Goal: Information Seeking & Learning: Learn about a topic

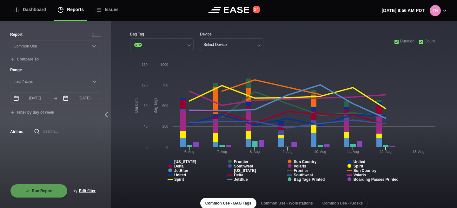
select select "Common Use"
select select "7"
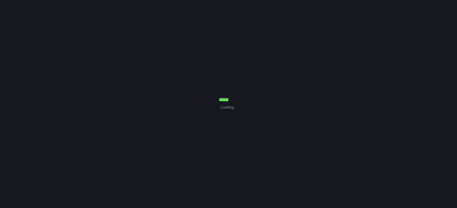
select select "Common Use"
select select "7"
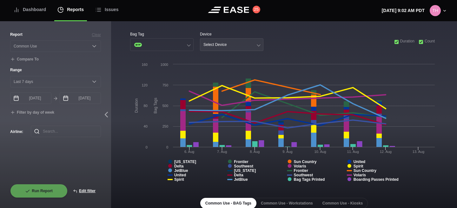
click at [225, 50] on button "Select Device" at bounding box center [231, 44] width 63 height 13
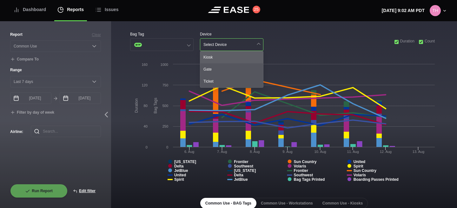
click at [225, 56] on div "Kiosk" at bounding box center [231, 57] width 63 height 12
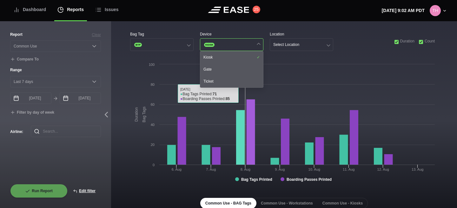
scroll to position [103, 0]
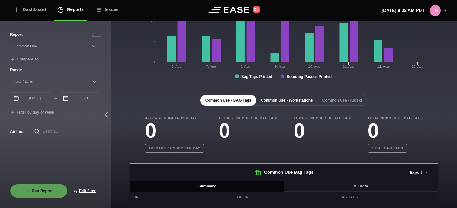
click at [281, 101] on button "Common Use - Workstations" at bounding box center [287, 100] width 62 height 11
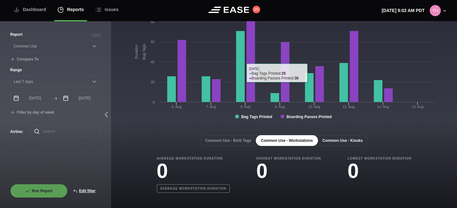
click at [349, 136] on button "Common Use - Kiosks" at bounding box center [342, 140] width 50 height 11
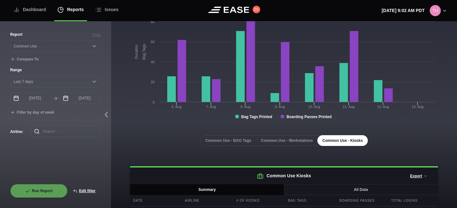
scroll to position [84, 0]
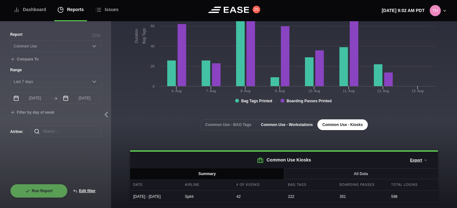
click at [300, 120] on button "Common Use - Workstations" at bounding box center [287, 125] width 62 height 11
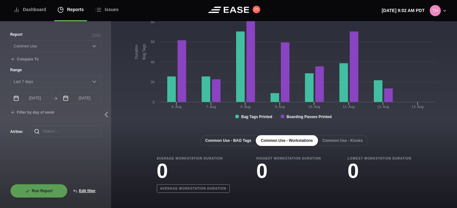
click at [225, 141] on button "Common Use - BAG Tags" at bounding box center [228, 140] width 56 height 11
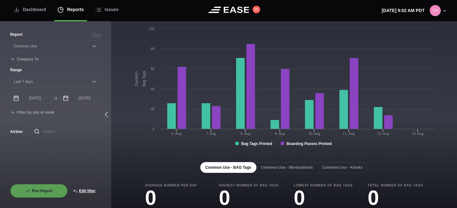
scroll to position [0, 0]
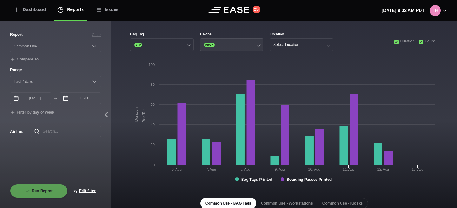
click at [223, 40] on button "KIOSK" at bounding box center [231, 44] width 63 height 13
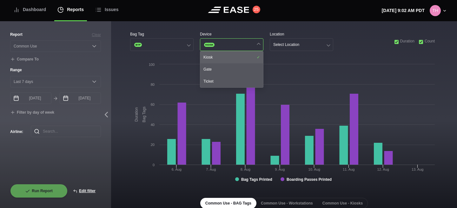
click at [225, 60] on div "Kiosk" at bounding box center [231, 57] width 63 height 12
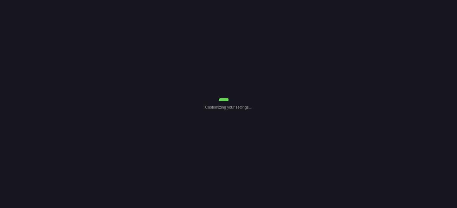
select select "Common Use"
select select "7"
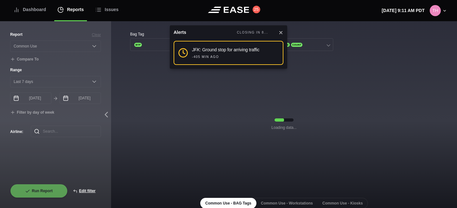
click at [283, 31] on icon at bounding box center [280, 32] width 5 height 5
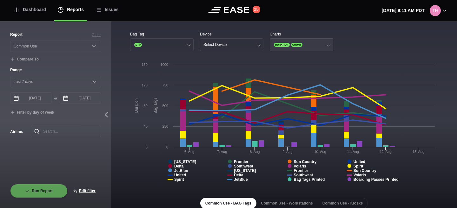
click at [309, 44] on button "DURATION COUNT" at bounding box center [301, 44] width 63 height 13
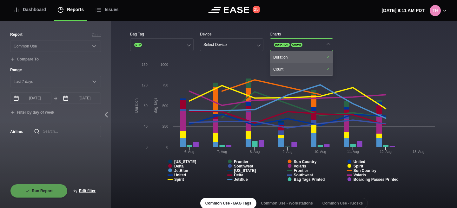
click at [295, 57] on div "Duration" at bounding box center [301, 57] width 63 height 12
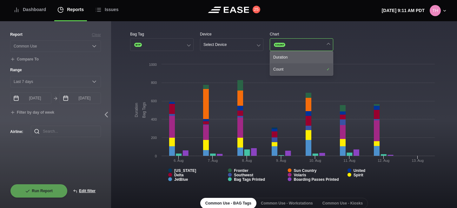
click at [295, 57] on div "Duration" at bounding box center [301, 57] width 63 height 12
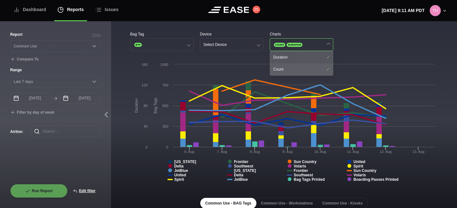
click at [293, 64] on div "Count" at bounding box center [301, 69] width 63 height 12
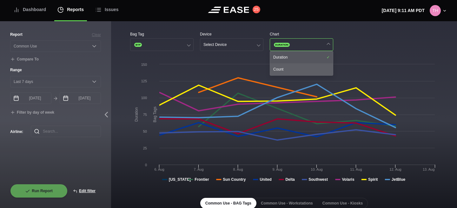
click at [293, 64] on div "Count" at bounding box center [301, 69] width 63 height 12
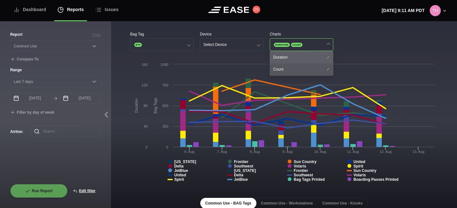
click at [295, 53] on div "Duration" at bounding box center [301, 57] width 63 height 12
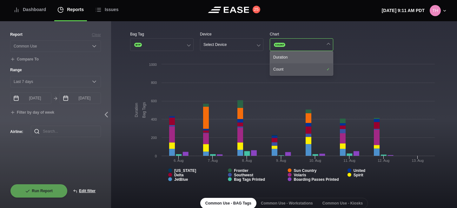
click at [295, 53] on div "Duration" at bounding box center [301, 57] width 63 height 12
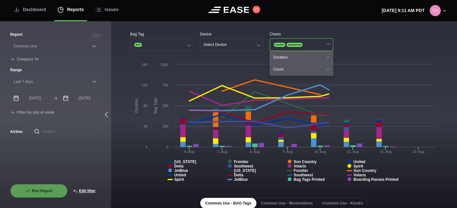
click at [311, 36] on div "Charts" at bounding box center [301, 34] width 63 height 6
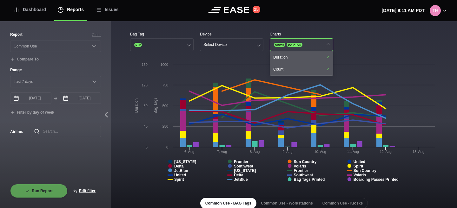
click at [320, 44] on button "COUNT DURATION" at bounding box center [301, 44] width 63 height 13
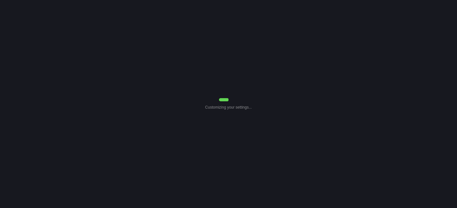
select select "Common Use"
select select "7"
select select "Common Use"
select select "7"
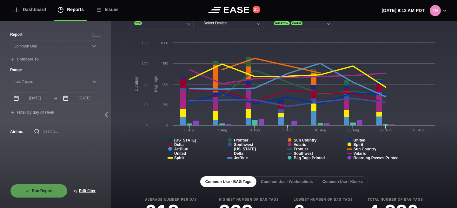
scroll to position [62, 0]
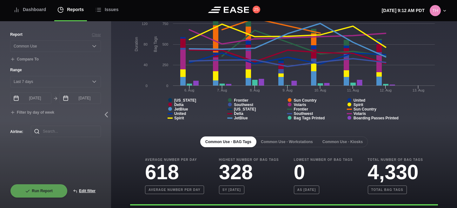
click at [293, 140] on button "Common Use - Workstations" at bounding box center [287, 142] width 62 height 11
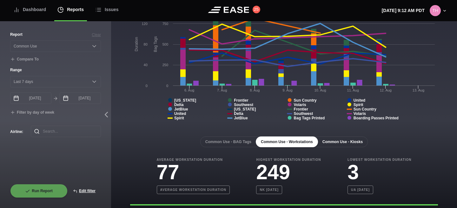
click at [337, 141] on button "Common Use - Kiosks" at bounding box center [342, 142] width 50 height 11
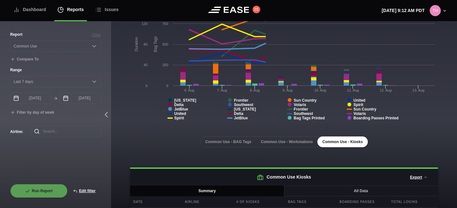
scroll to position [84, 0]
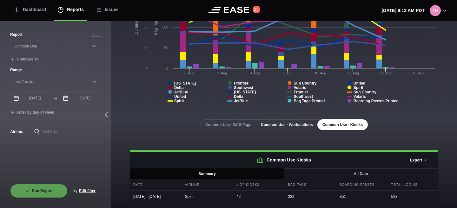
click at [292, 120] on button "Common Use - Workstations" at bounding box center [287, 125] width 62 height 11
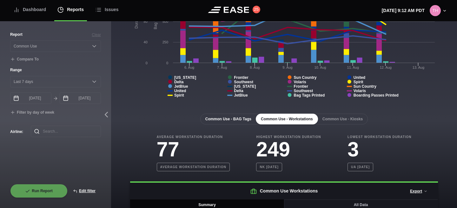
click at [237, 122] on button "Common Use - BAG Tags" at bounding box center [228, 119] width 56 height 11
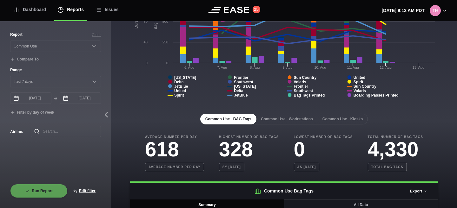
scroll to position [0, 0]
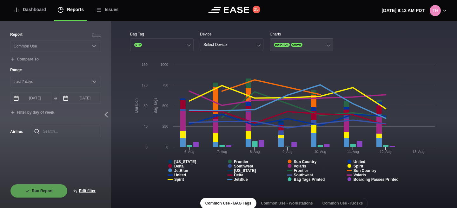
click at [319, 43] on button "DURATION COUNT" at bounding box center [301, 44] width 63 height 13
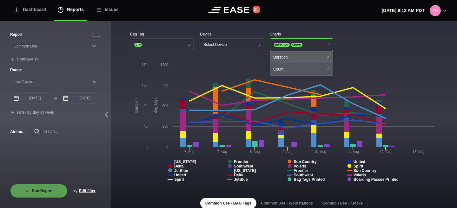
click at [305, 56] on div "Duration" at bounding box center [301, 57] width 63 height 12
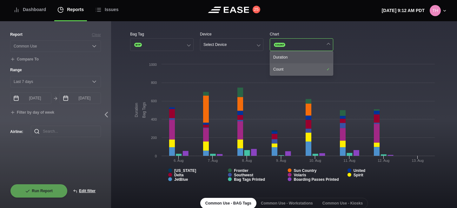
click at [303, 65] on div "Count" at bounding box center [301, 69] width 63 height 12
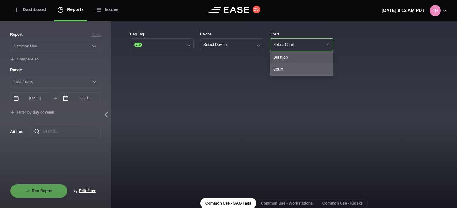
click at [303, 65] on div "Count" at bounding box center [301, 69] width 63 height 12
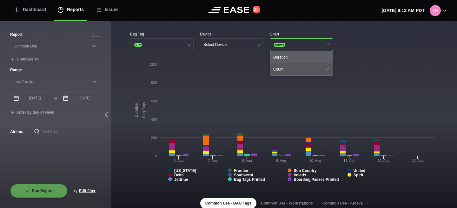
click at [305, 57] on div "Duration" at bounding box center [301, 57] width 63 height 12
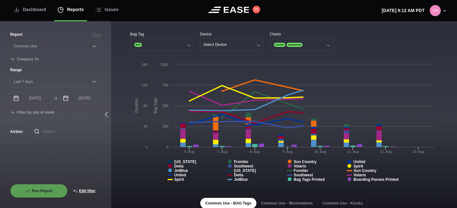
click at [362, 41] on div "Bag Tag BTP Device Select Device Charts COUNT DURATION" at bounding box center [284, 41] width 308 height 20
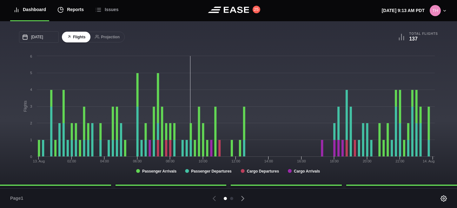
click at [63, 10] on icon at bounding box center [60, 9] width 5 height 5
select select "7"
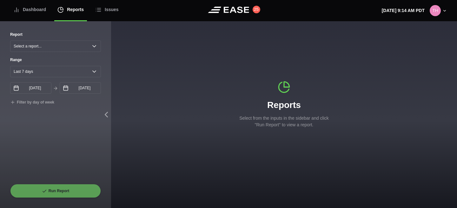
click at [75, 9] on div "Reports" at bounding box center [70, 9] width 26 height 21
select select "7"
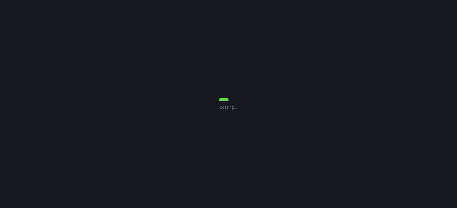
select select "7"
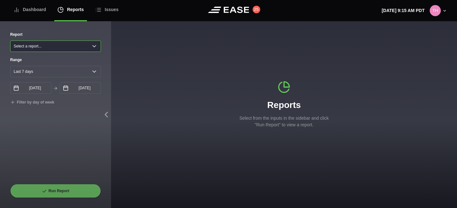
click at [60, 48] on select "Select a report... Arrivals Common Use Daily Throughput Departures Passenger Pr…" at bounding box center [55, 46] width 91 height 11
select select "Common Use"
click at [10, 41] on select "Select a report... Arrivals Common Use Daily Throughput Departures Passenger Pr…" at bounding box center [55, 46] width 91 height 11
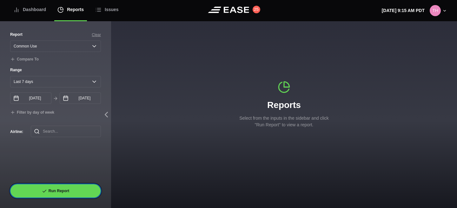
click at [57, 193] on button "Run Report" at bounding box center [55, 191] width 91 height 14
select select "Common Use"
select select "7"
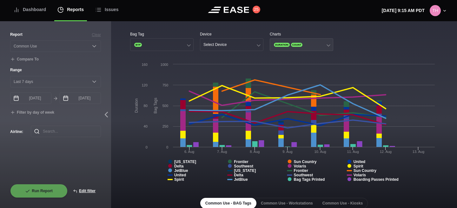
click at [315, 47] on button "DURATION COUNT" at bounding box center [301, 44] width 63 height 13
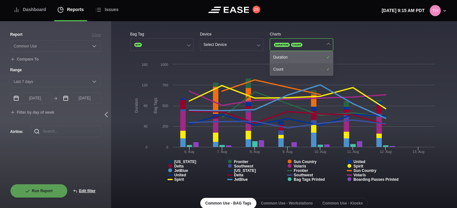
click at [306, 56] on div "Duration" at bounding box center [301, 57] width 63 height 12
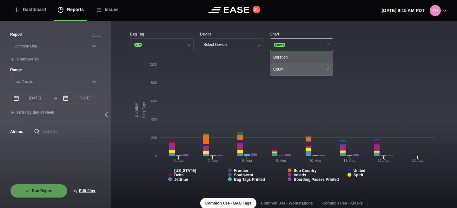
click at [304, 64] on div "Count" at bounding box center [301, 69] width 63 height 12
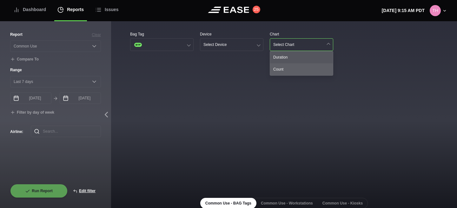
click at [304, 64] on div "Count" at bounding box center [301, 69] width 63 height 12
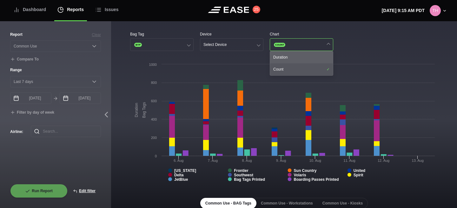
click at [305, 61] on div "Duration" at bounding box center [301, 57] width 63 height 12
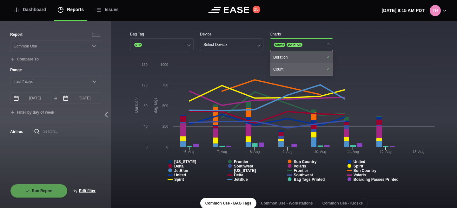
click at [303, 69] on div "Count" at bounding box center [301, 69] width 63 height 12
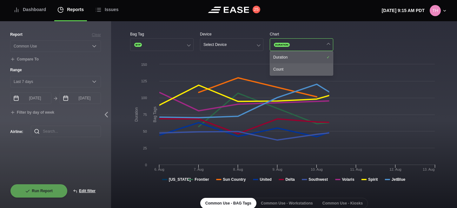
click at [303, 69] on div "Count" at bounding box center [301, 69] width 63 height 12
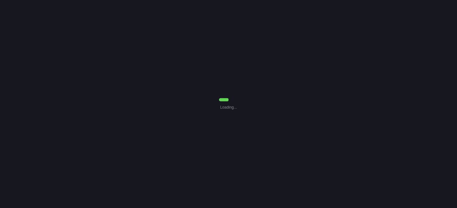
select select "7"
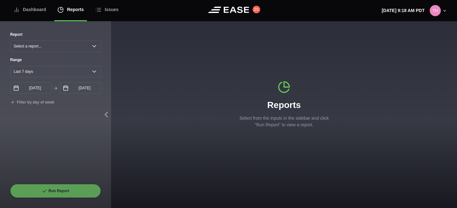
select select "Common Use"
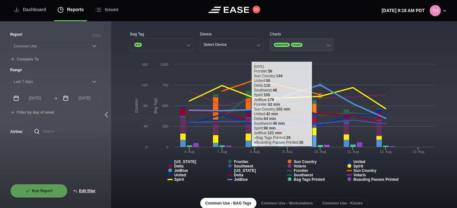
click at [322, 44] on button "DURATION COUNT" at bounding box center [301, 44] width 63 height 13
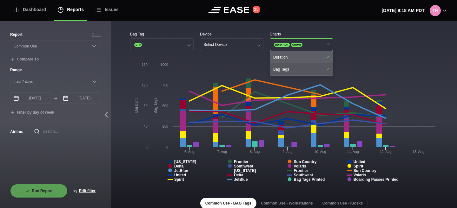
click at [313, 59] on div "Duration" at bounding box center [301, 57] width 63 height 12
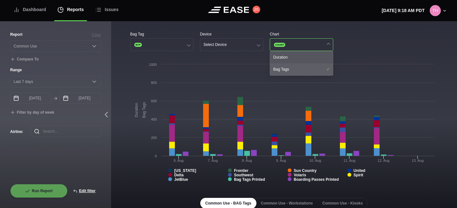
click at [308, 71] on div "Bag Tags" at bounding box center [301, 69] width 63 height 12
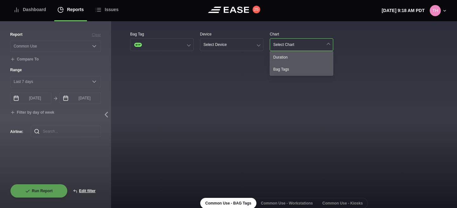
click at [350, 50] on div "Bag Tag BTP Device Select Device Chart Select Chart Duration Bag Tags" at bounding box center [284, 41] width 308 height 20
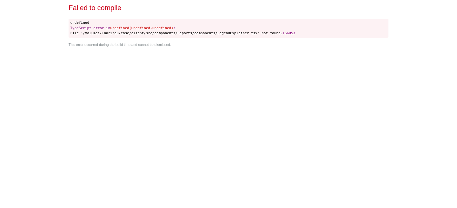
select select "Common Use"
select select "7"
click at [88, 34] on span "File '/Volumes/Tharindu/ease/client/src/components/Reports/components/LegendExp…" at bounding box center [176, 33] width 212 height 4
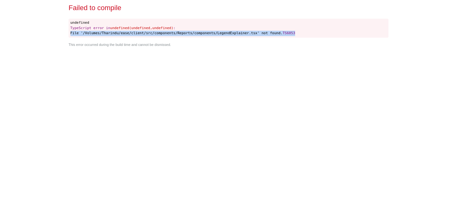
click at [88, 34] on span "File '/Volumes/Tharindu/ease/client/src/components/Reports/components/LegendExp…" at bounding box center [176, 33] width 212 height 4
select select "Common Use"
select select "7"
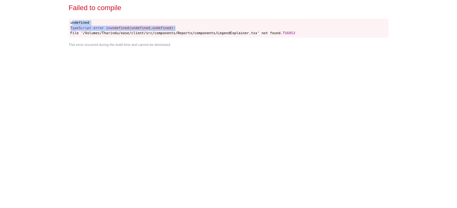
drag, startPoint x: 71, startPoint y: 23, endPoint x: 291, endPoint y: 29, distance: 219.9
click at [291, 29] on pre "undefined TypeScript error in undefined(undefined,undefined) : File '/Volumes/T…" at bounding box center [229, 28] width 320 height 19
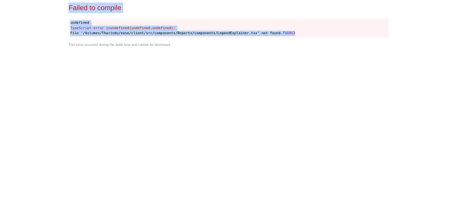
drag, startPoint x: 298, startPoint y: 33, endPoint x: 66, endPoint y: 25, distance: 232.3
click at [65, 25] on div "Failed to compile undefined TypeScript error in undefined(undefined,undefined) …" at bounding box center [228, 104] width 457 height 208
copy div "Failed to compile undefined TypeScript error in undefined(undefined,undefined) …"
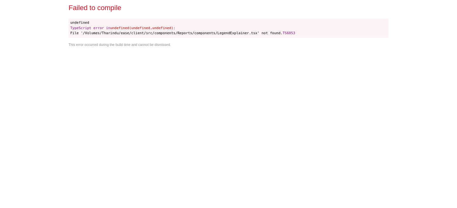
click at [271, 113] on div "Failed to compile undefined TypeScript error in undefined(undefined,undefined) …" at bounding box center [228, 104] width 325 height 208
select select "Common Use"
select select "7"
select select "Common Use"
select select "7"
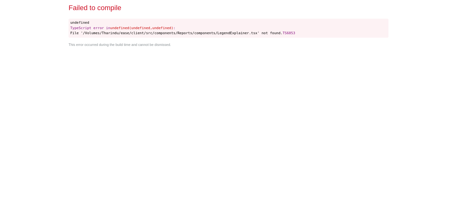
select select "Common Use"
select select "7"
select select "Common Use"
select select "7"
select select "Common Use"
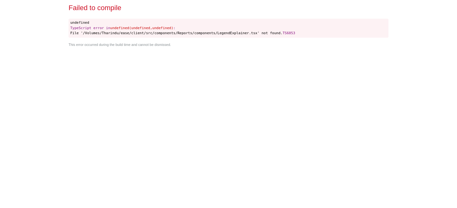
select select "7"
select select "Common Use"
select select "7"
select select "Common Use"
select select "7"
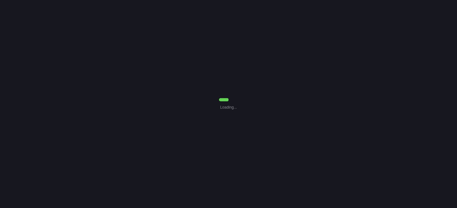
select select "Common Use"
select select "7"
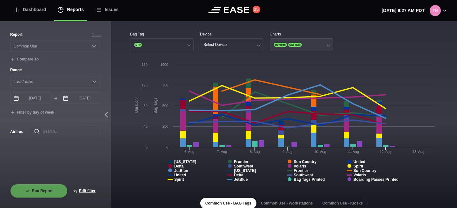
click at [320, 44] on button "Duration Bag Tags" at bounding box center [301, 44] width 63 height 13
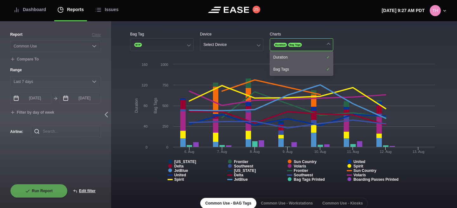
click at [350, 48] on div "Bag Tag BTP Device Select Device Charts Duration Bag Tags Duration Bag Tags" at bounding box center [284, 41] width 308 height 20
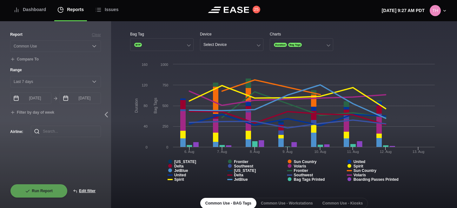
click at [312, 33] on div "Charts" at bounding box center [301, 34] width 63 height 6
click at [308, 41] on button "Duration Bag Tags" at bounding box center [301, 44] width 63 height 13
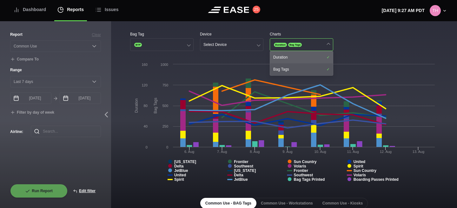
click at [298, 56] on div "Duration" at bounding box center [301, 57] width 63 height 12
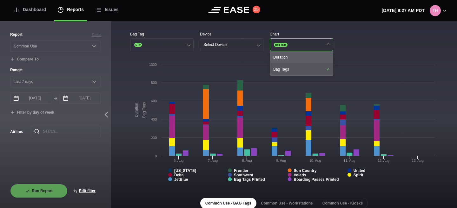
click at [298, 56] on div "Duration" at bounding box center [301, 57] width 63 height 12
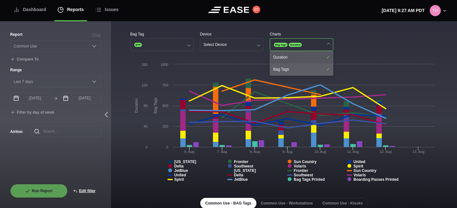
click at [296, 66] on div "Bag Tags" at bounding box center [301, 69] width 63 height 12
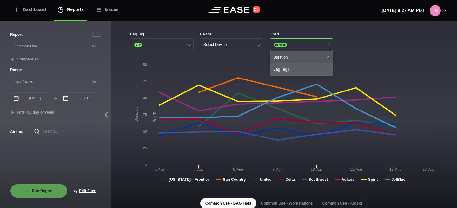
click at [296, 66] on div "Bag Tags" at bounding box center [301, 69] width 63 height 12
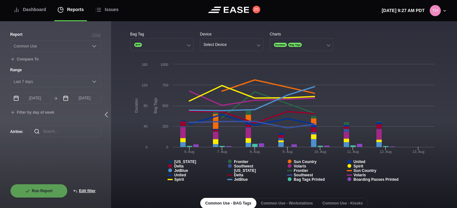
click at [361, 49] on div "Bag Tag BTP Device Select Device Charts Duration Bag Tags" at bounding box center [284, 41] width 308 height 20
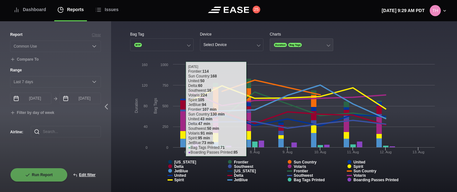
click at [313, 49] on button "Duration Bag Tags" at bounding box center [301, 44] width 63 height 13
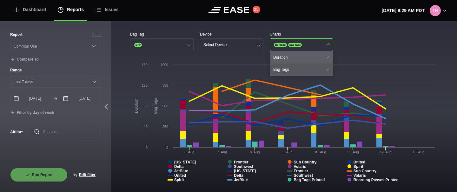
click at [307, 54] on div "Duration" at bounding box center [301, 57] width 63 height 12
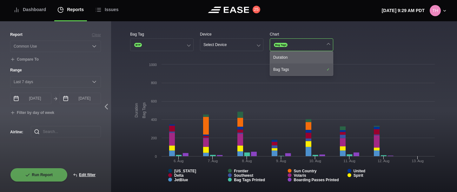
click at [307, 54] on div "Duration" at bounding box center [301, 57] width 63 height 12
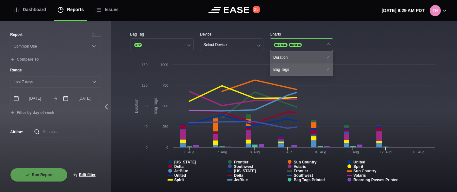
click at [299, 67] on div "Bag Tags" at bounding box center [301, 69] width 63 height 12
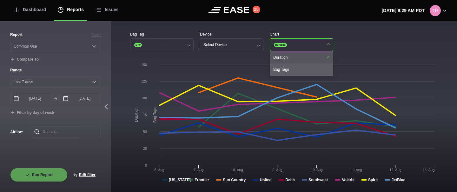
click at [299, 67] on div "Bag Tags" at bounding box center [301, 69] width 63 height 12
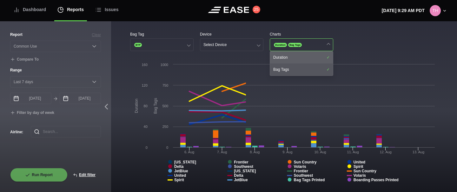
click at [303, 58] on div "Duration" at bounding box center [301, 57] width 63 height 12
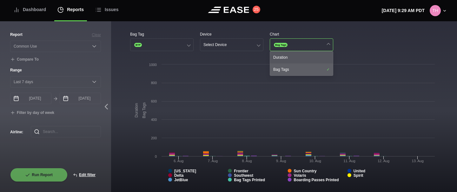
click at [296, 69] on div "Bag Tags" at bounding box center [301, 69] width 63 height 12
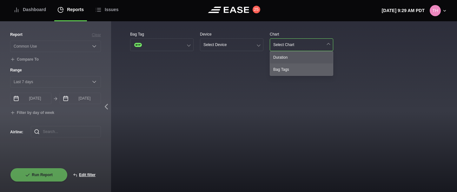
click at [296, 69] on div "Bag Tags" at bounding box center [301, 69] width 63 height 12
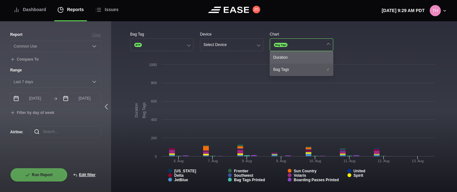
click at [302, 60] on div "Duration" at bounding box center [301, 57] width 63 height 12
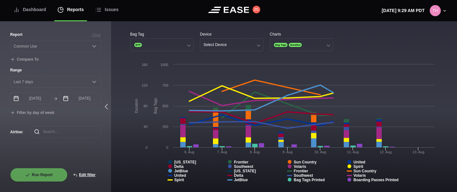
click at [363, 41] on div "Bag Tag BTP Device Select Device Charts Bag Tags Duration" at bounding box center [284, 41] width 308 height 20
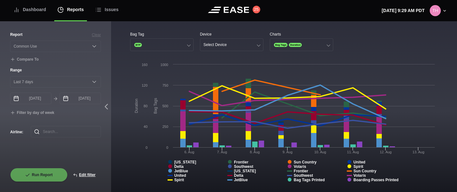
click at [272, 15] on header "Dashboard Reports Issues 25 [DATE] 9:29 AM PDT Settings Feed Status Submit Feed…" at bounding box center [228, 10] width 457 height 21
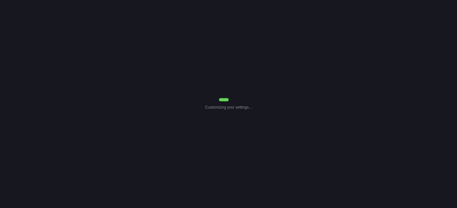
select select "Common Use"
select select "7"
select select "Common Use"
select select "7"
select select "Common Use"
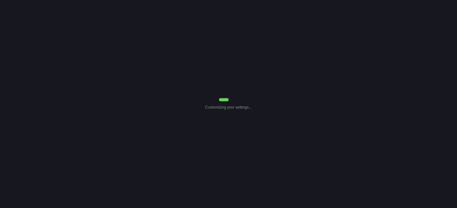
select select "7"
select select "Common Use"
select select "7"
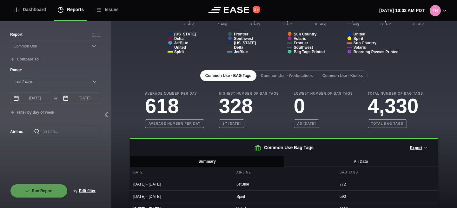
scroll to position [150, 0]
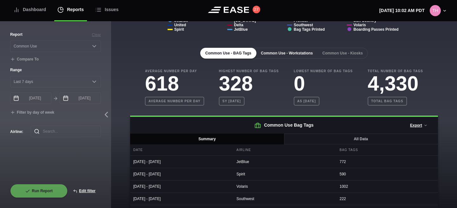
click at [289, 54] on button "Common Use - Workstations" at bounding box center [287, 53] width 62 height 11
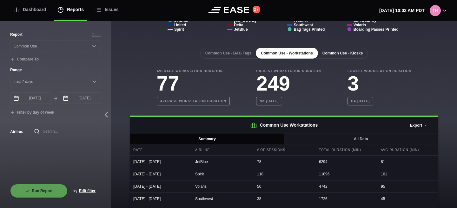
click at [352, 56] on button "Common Use - Kiosks" at bounding box center [342, 53] width 50 height 11
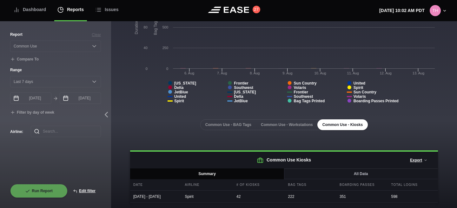
scroll to position [84, 0]
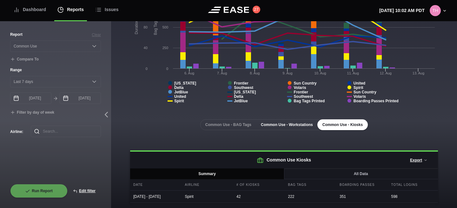
click at [301, 124] on button "Common Use - Workstations" at bounding box center [287, 125] width 62 height 11
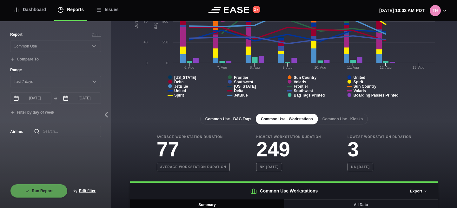
click at [215, 117] on button "Common Use - BAG Tags" at bounding box center [228, 119] width 56 height 11
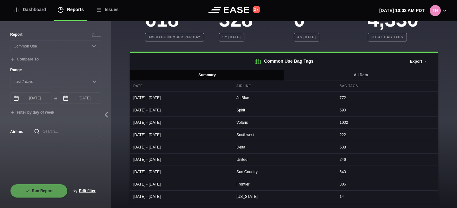
scroll to position [0, 0]
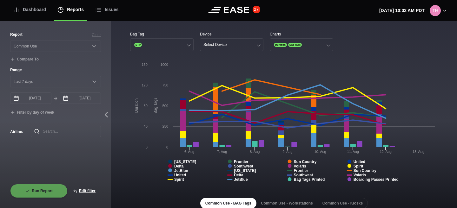
click at [255, 7] on button "27" at bounding box center [256, 10] width 8 height 8
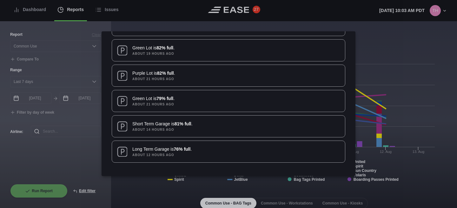
scroll to position [758, 0]
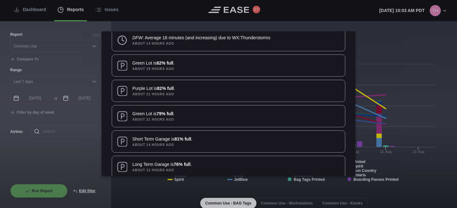
click at [164, 93] on b "about 21 hours ago" at bounding box center [163, 94] width 62 height 5
click at [412, 54] on div at bounding box center [228, 104] width 457 height 208
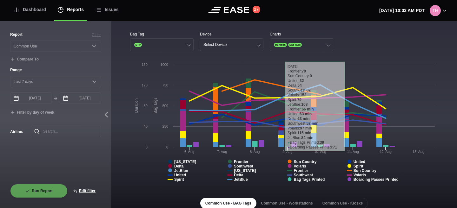
click at [371, 32] on div "Bag Tag BTP Device Select Device Charts Duration Bag Tags" at bounding box center [284, 41] width 308 height 20
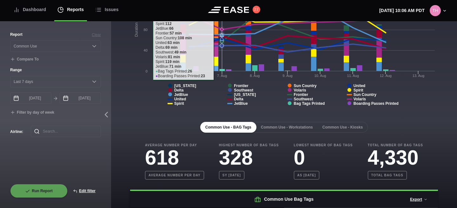
scroll to position [0, 0]
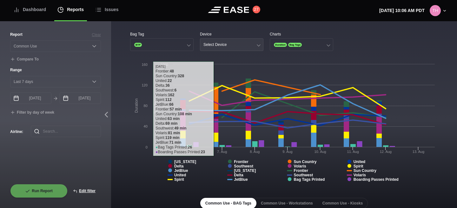
click at [227, 41] on button "Select Device" at bounding box center [231, 44] width 63 height 13
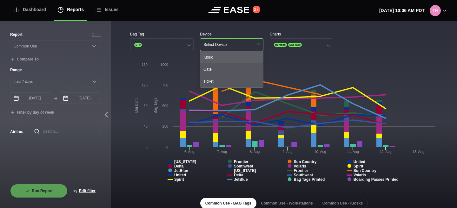
click at [219, 60] on div "Kiosk" at bounding box center [231, 57] width 63 height 12
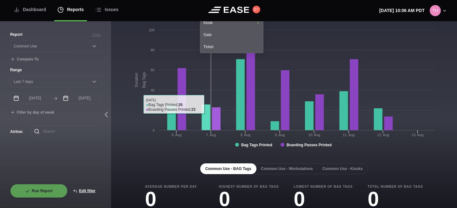
scroll to position [103, 0]
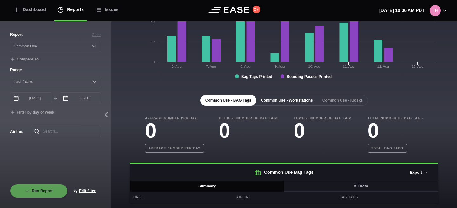
click at [293, 97] on button "Common Use - Workstations" at bounding box center [287, 100] width 62 height 11
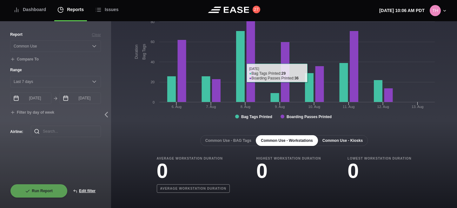
click at [343, 136] on button "Common Use - Kiosks" at bounding box center [342, 140] width 50 height 11
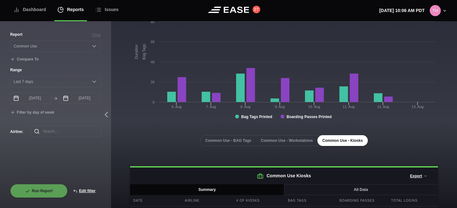
scroll to position [84, 0]
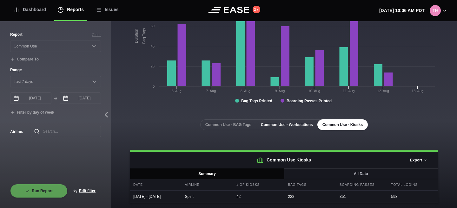
click at [292, 120] on button "Common Use - Workstations" at bounding box center [287, 125] width 62 height 11
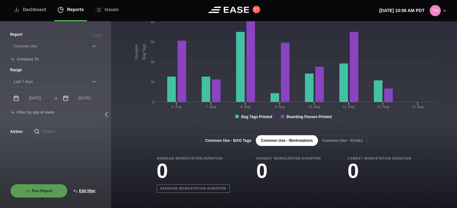
click at [226, 140] on button "Common Use - BAG Tags" at bounding box center [228, 140] width 56 height 11
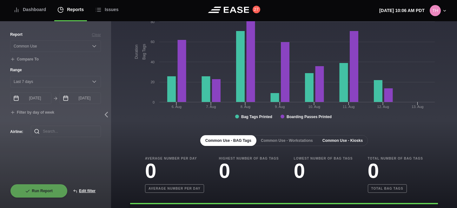
click at [341, 146] on button "Common Use - Kiosks" at bounding box center [342, 140] width 50 height 11
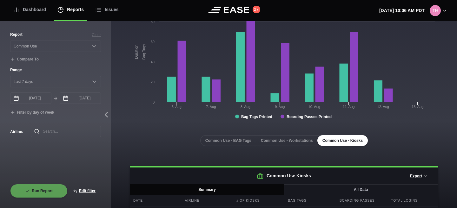
scroll to position [84, 0]
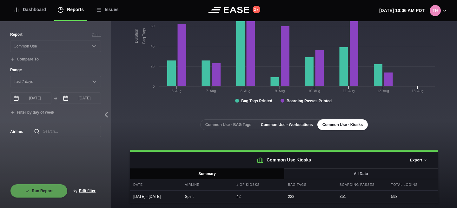
click at [296, 120] on button "Common Use - Workstations" at bounding box center [287, 125] width 62 height 11
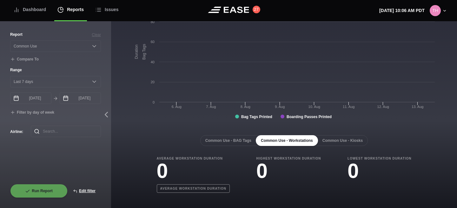
scroll to position [63, 0]
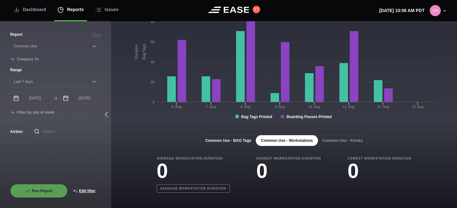
click at [240, 143] on button "Common Use - BAG Tags" at bounding box center [228, 140] width 56 height 11
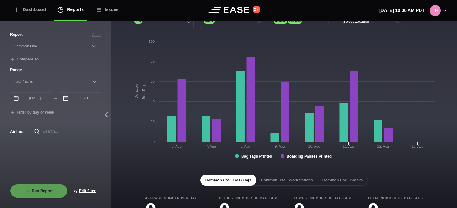
scroll to position [0, 0]
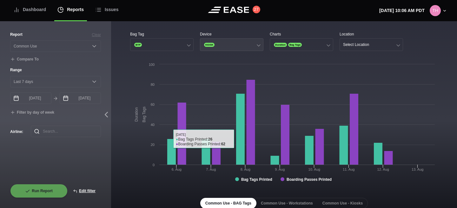
click at [208, 46] on span "KIOSK" at bounding box center [209, 45] width 10 height 4
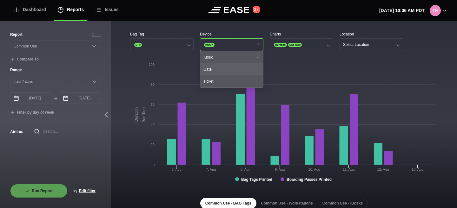
click at [210, 68] on div "Gate" at bounding box center [231, 69] width 63 height 12
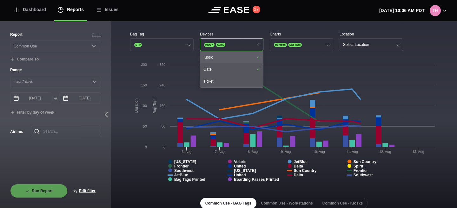
click at [216, 58] on div "Kiosk" at bounding box center [231, 57] width 63 height 12
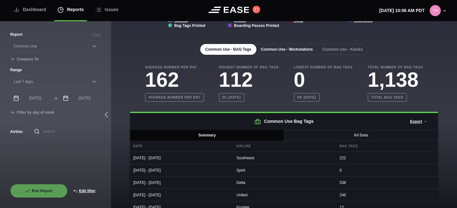
click at [311, 47] on button "Common Use - Workstations" at bounding box center [287, 49] width 62 height 11
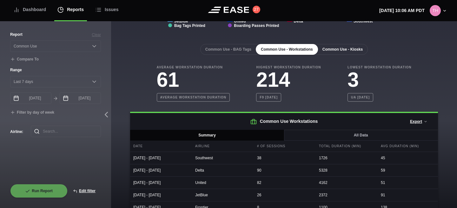
click at [333, 49] on button "Common Use - Kiosks" at bounding box center [342, 49] width 50 height 11
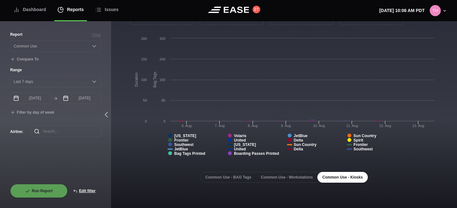
scroll to position [26, 0]
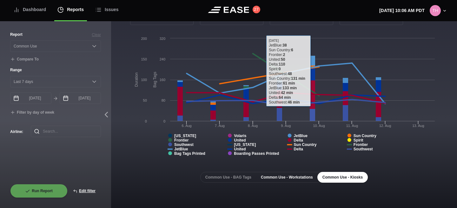
click at [281, 178] on button "Common Use - Workstations" at bounding box center [287, 177] width 62 height 11
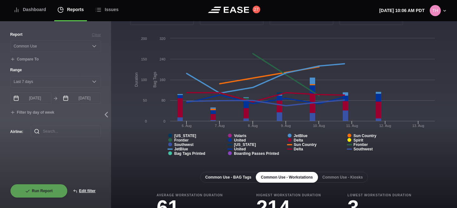
click at [224, 178] on button "Common Use - BAG Tags" at bounding box center [228, 177] width 56 height 11
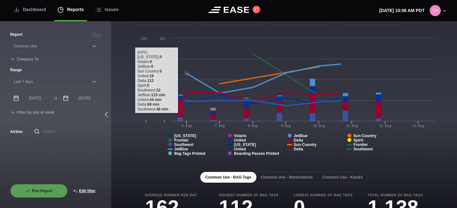
scroll to position [0, 0]
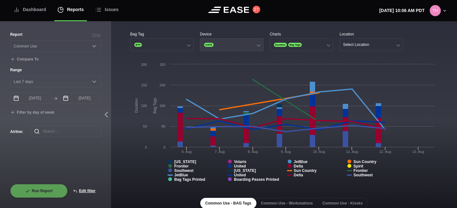
click at [217, 42] on button "GATE" at bounding box center [231, 44] width 63 height 13
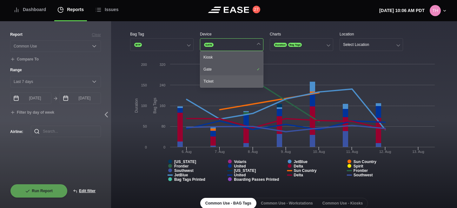
click at [207, 77] on div "Ticket" at bounding box center [231, 81] width 63 height 12
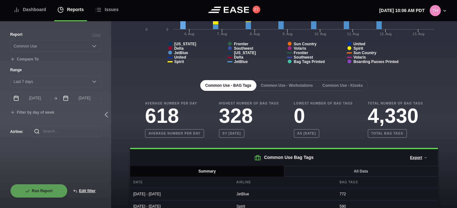
scroll to position [139, 0]
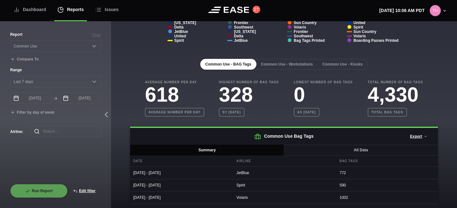
click at [296, 58] on div "Common Use - BAG Tags Common Use - Workstations Common Use - Kiosks Average Num…" at bounding box center [284, 164] width 308 height 230
click at [291, 66] on button "Common Use - Workstations" at bounding box center [287, 64] width 62 height 11
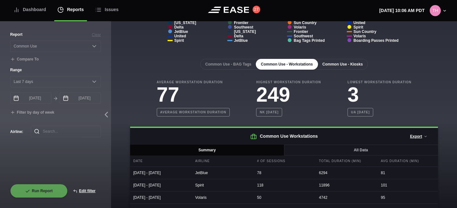
click at [338, 65] on button "Common Use - Kiosks" at bounding box center [342, 64] width 50 height 11
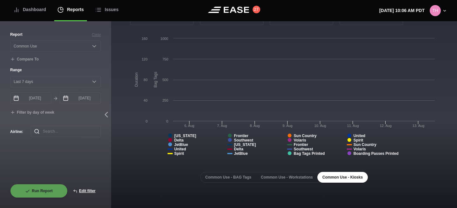
scroll to position [26, 0]
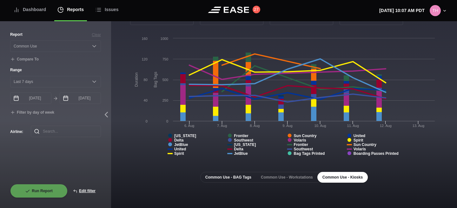
click at [220, 180] on button "Common Use - BAG Tags" at bounding box center [228, 177] width 56 height 11
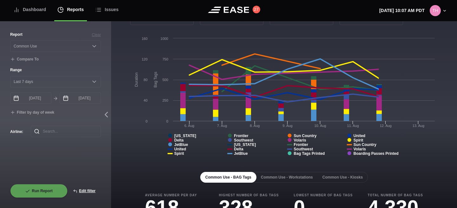
scroll to position [0, 0]
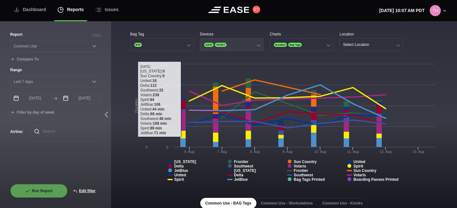
click at [214, 47] on button "GATE TICKET" at bounding box center [231, 44] width 63 height 13
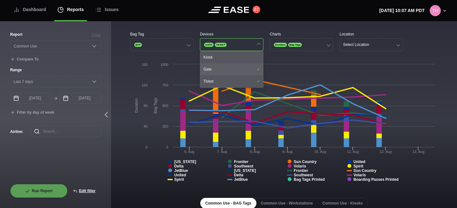
click at [212, 65] on div "Gate" at bounding box center [231, 69] width 63 height 12
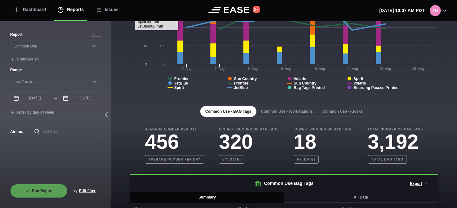
scroll to position [134, 0]
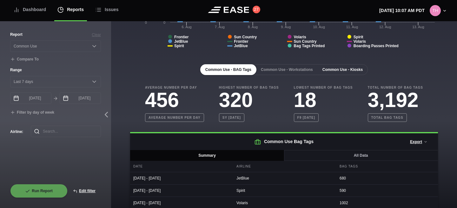
click at [352, 73] on button "Common Use - Kiosks" at bounding box center [342, 69] width 50 height 11
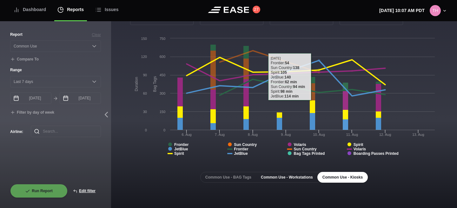
click at [291, 180] on button "Common Use - Workstations" at bounding box center [287, 177] width 62 height 11
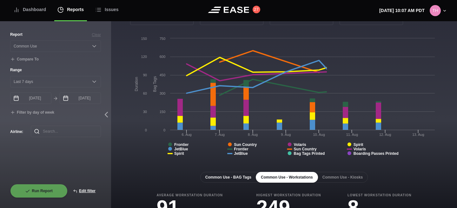
click at [227, 180] on button "Common Use - BAG Tags" at bounding box center [228, 177] width 56 height 11
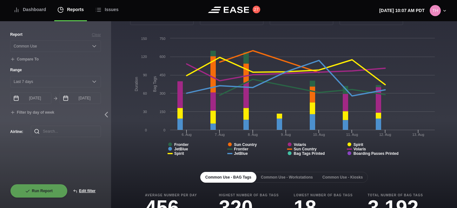
click at [155, 160] on rect at bounding box center [284, 98] width 308 height 127
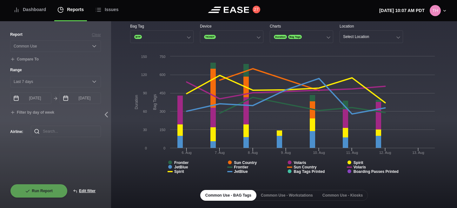
scroll to position [0, 0]
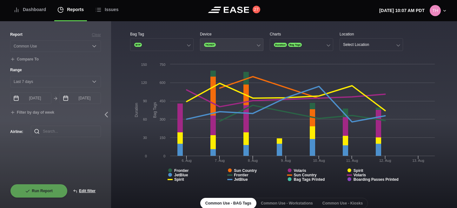
click at [210, 44] on span "TICKET" at bounding box center [210, 45] width 12 height 4
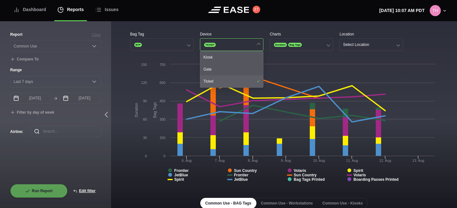
click at [213, 81] on div "Ticket" at bounding box center [231, 81] width 63 height 12
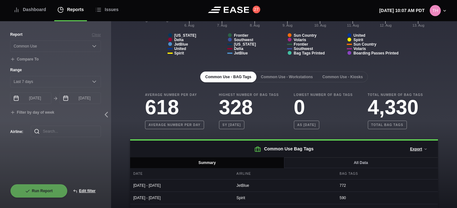
scroll to position [214, 0]
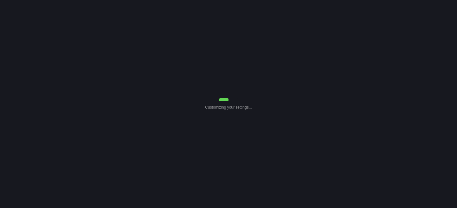
select select "Common Use"
select select "7"
select select "Common Use"
select select "7"
select select "Common Use"
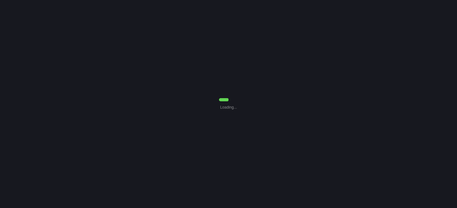
select select "7"
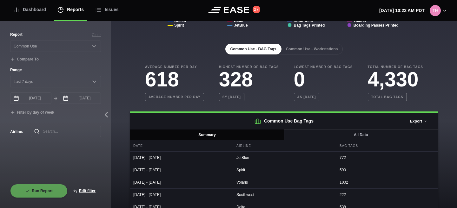
scroll to position [149, 0]
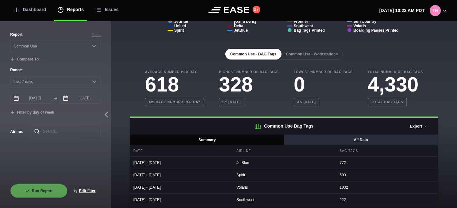
click at [320, 138] on button "All Data" at bounding box center [361, 140] width 154 height 11
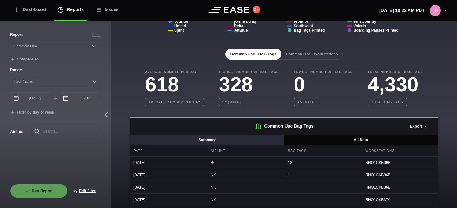
click at [270, 135] on button "Summary" at bounding box center [207, 140] width 154 height 11
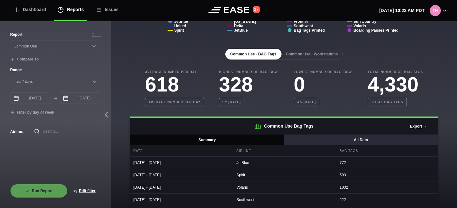
click at [298, 137] on button "All Data" at bounding box center [361, 140] width 154 height 11
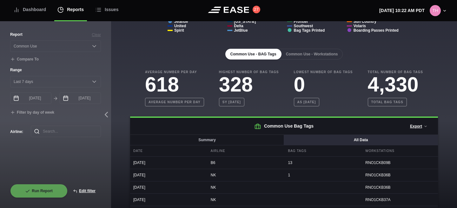
scroll to position [0, 0]
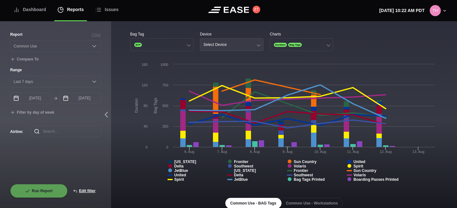
click at [214, 44] on div "Select Device" at bounding box center [214, 45] width 23 height 4
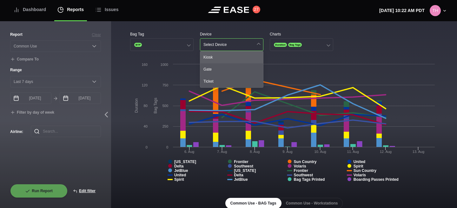
click at [213, 56] on div "Kiosk" at bounding box center [231, 57] width 63 height 12
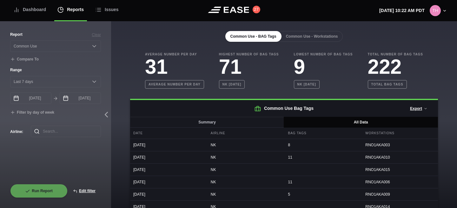
scroll to position [156, 0]
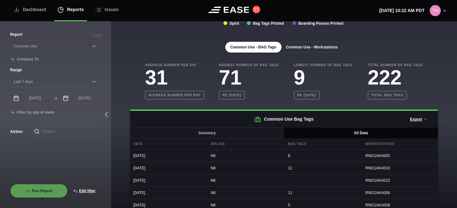
click at [314, 51] on button "Common Use - Workstations" at bounding box center [312, 47] width 62 height 11
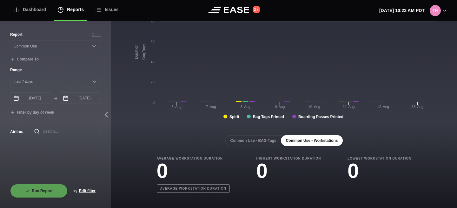
scroll to position [63, 0]
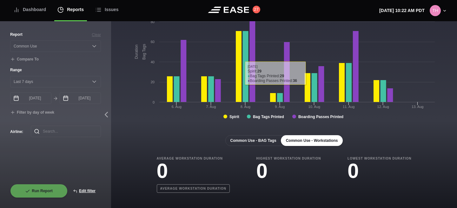
click at [269, 142] on button "Common Use - BAG Tags" at bounding box center [253, 140] width 56 height 11
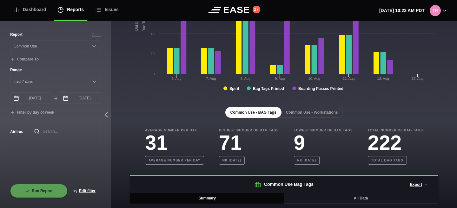
scroll to position [115, 0]
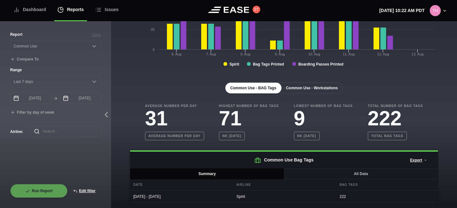
click at [311, 88] on button "Common Use - Workstations" at bounding box center [312, 88] width 62 height 11
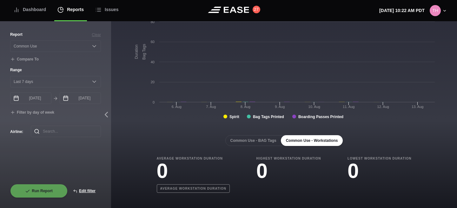
scroll to position [63, 0]
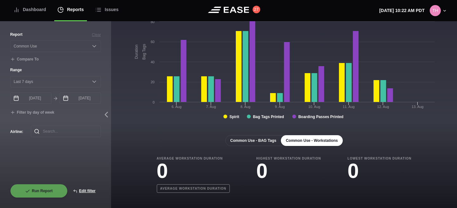
click at [260, 140] on button "Common Use - BAG Tags" at bounding box center [253, 140] width 56 height 11
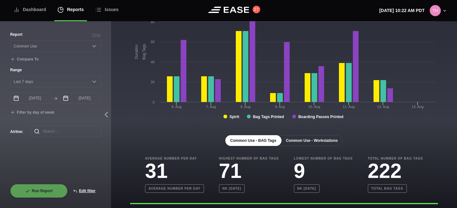
click at [298, 142] on button "Common Use - Workstations" at bounding box center [312, 140] width 62 height 11
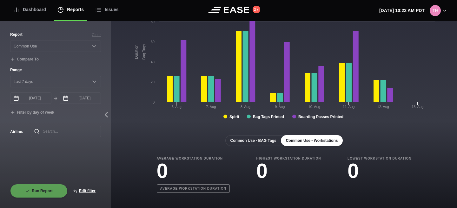
click at [258, 141] on button "Common Use - BAG Tags" at bounding box center [253, 140] width 56 height 11
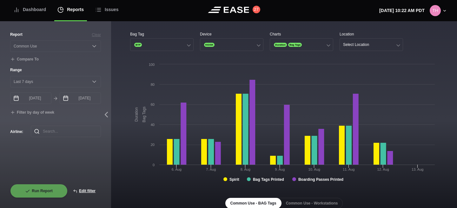
scroll to position [115, 0]
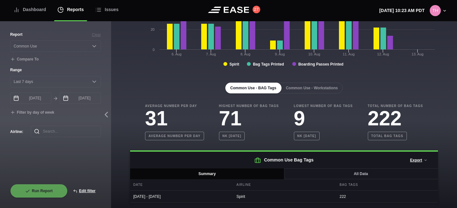
click at [304, 80] on div "Common Use - BAG Tags Common Use - Workstations Average Number Per Day 31 Avera…" at bounding box center [284, 138] width 308 height 131
click at [303, 88] on button "Common Use - Workstations" at bounding box center [312, 88] width 62 height 11
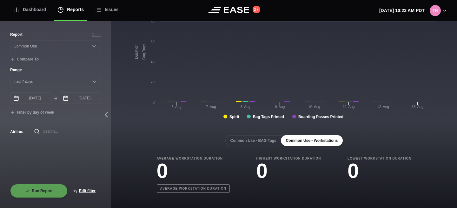
scroll to position [63, 0]
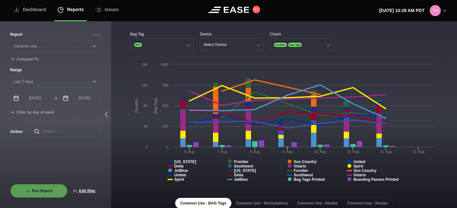
select select "Common Use"
select select "7"
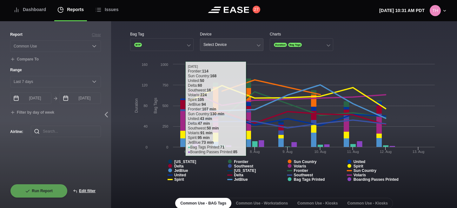
click at [236, 47] on button "Select Device" at bounding box center [231, 44] width 63 height 13
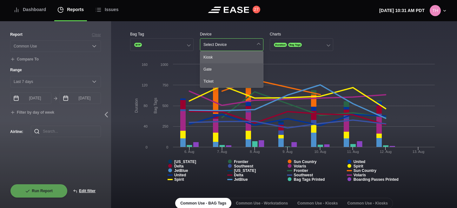
click at [234, 57] on div "Kiosk" at bounding box center [231, 57] width 63 height 12
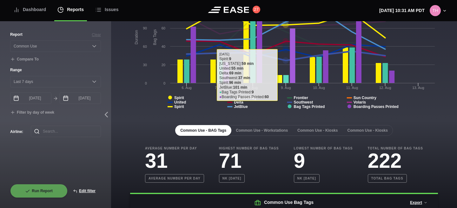
scroll to position [94, 0]
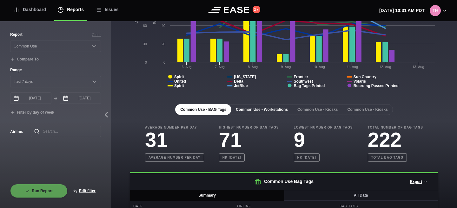
click at [274, 111] on button "Common Use - Workstations" at bounding box center [262, 109] width 62 height 11
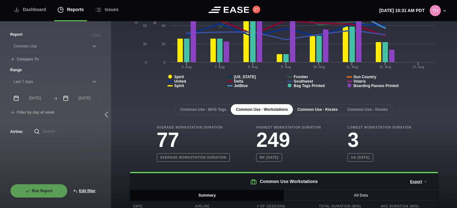
click at [310, 113] on button "Common Use - Kiosks" at bounding box center [317, 109] width 50 height 11
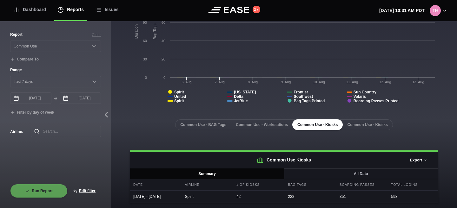
scroll to position [84, 0]
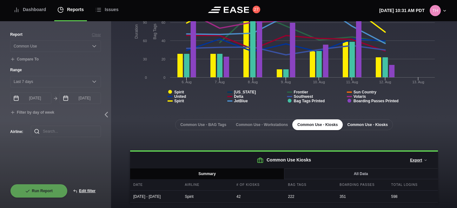
click at [353, 120] on button "Common Use - Kiosks" at bounding box center [367, 125] width 50 height 11
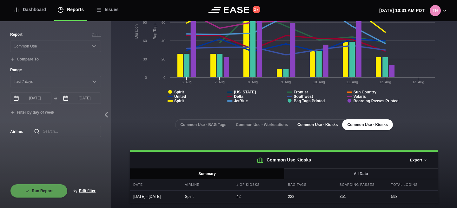
click at [327, 121] on button "Common Use - Kiosks" at bounding box center [317, 125] width 50 height 11
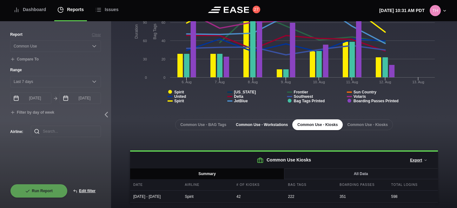
click at [277, 120] on button "Common Use - Workstations" at bounding box center [262, 125] width 62 height 11
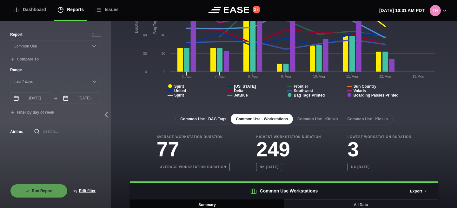
click at [214, 119] on button "Common Use - BAG Tags" at bounding box center [203, 119] width 56 height 11
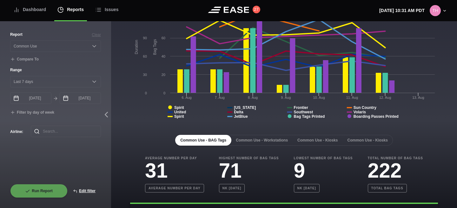
scroll to position [0, 0]
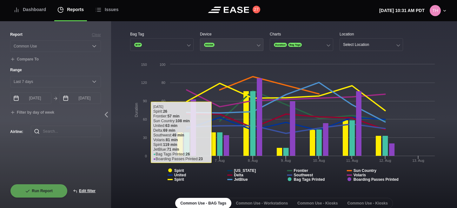
click at [220, 43] on button "KIOSK" at bounding box center [231, 44] width 63 height 13
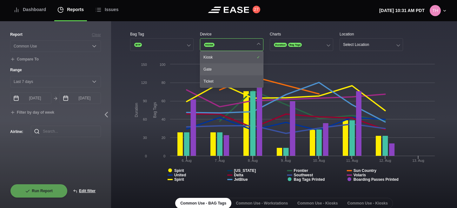
click at [222, 74] on div "Gate" at bounding box center [231, 69] width 63 height 12
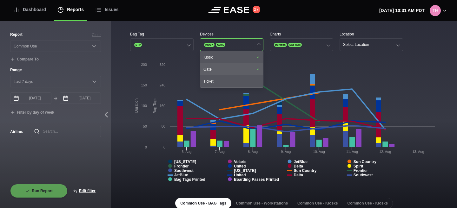
click at [230, 69] on div "Gate" at bounding box center [231, 69] width 63 height 12
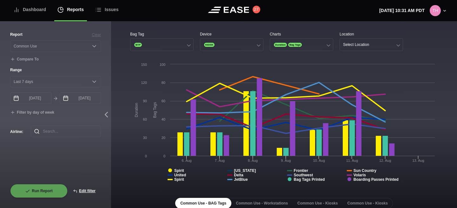
click at [282, 62] on rect at bounding box center [284, 124] width 308 height 127
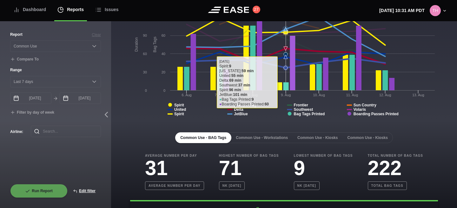
scroll to position [76, 0]
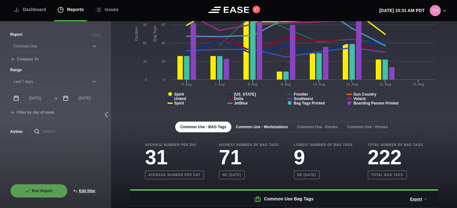
click at [268, 128] on button "Common Use - Workstations" at bounding box center [262, 127] width 62 height 11
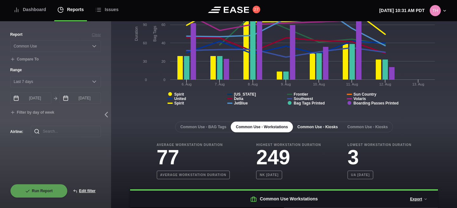
click at [308, 127] on button "Common Use - Kiosks" at bounding box center [317, 127] width 50 height 11
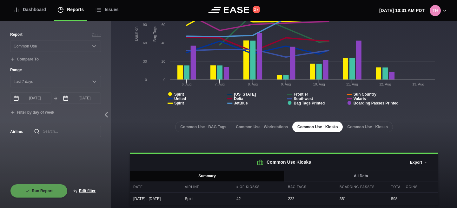
scroll to position [84, 0]
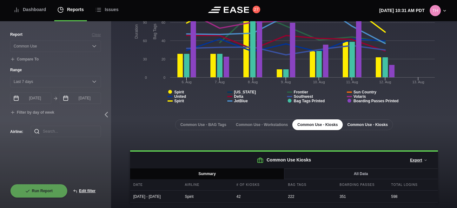
click at [374, 120] on button "Common Use - Kiosks" at bounding box center [367, 125] width 50 height 11
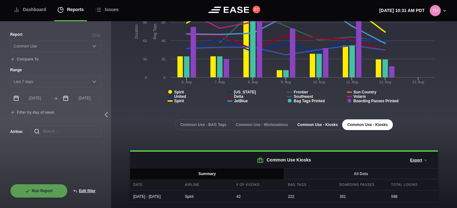
click at [321, 124] on button "Common Use - Kiosks" at bounding box center [317, 125] width 50 height 11
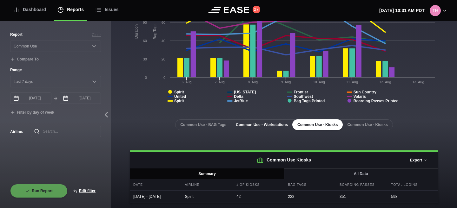
click at [268, 120] on button "Common Use - Workstations" at bounding box center [262, 125] width 62 height 11
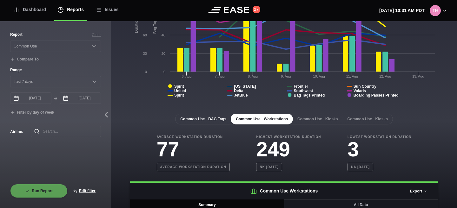
click at [205, 119] on button "Common Use - BAG Tags" at bounding box center [203, 119] width 56 height 11
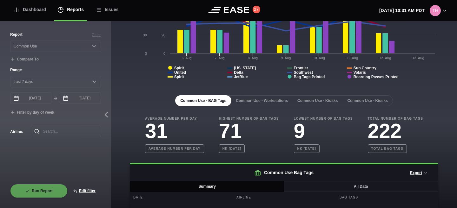
scroll to position [115, 0]
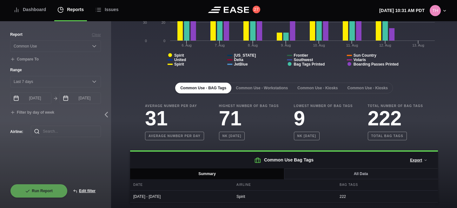
click at [238, 168] on h2 "Common Use Bag Tags Export Summary Data (CSV) All Data (CSV)" at bounding box center [284, 160] width 308 height 17
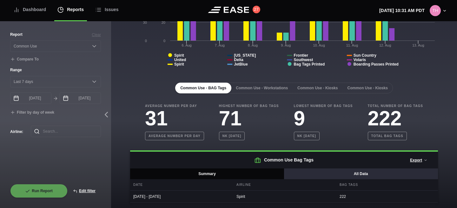
click at [291, 171] on button "All Data" at bounding box center [361, 174] width 154 height 11
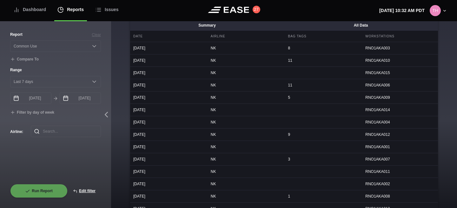
scroll to position [0, 0]
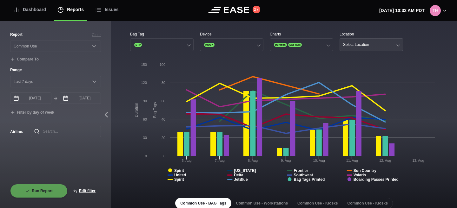
click at [374, 46] on button "Select Location" at bounding box center [370, 44] width 63 height 13
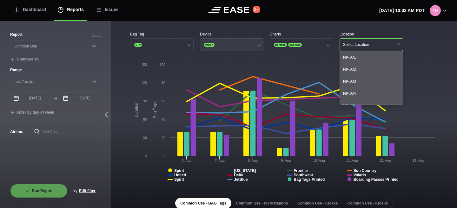
click at [235, 44] on button "KIOSK" at bounding box center [231, 44] width 63 height 13
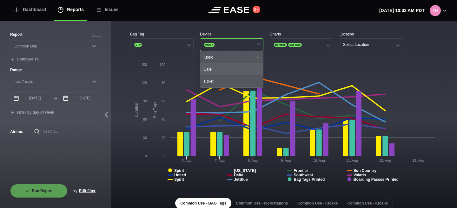
click at [217, 70] on div "Gate" at bounding box center [231, 69] width 63 height 12
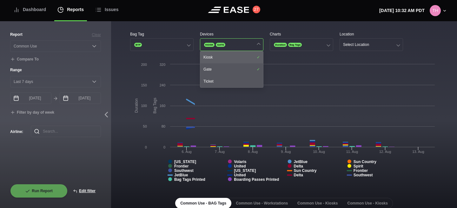
click at [222, 58] on div "Kiosk" at bounding box center [231, 57] width 63 height 12
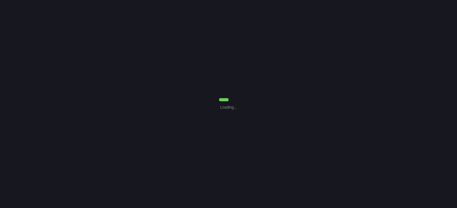
select select "Common Use"
select select "7"
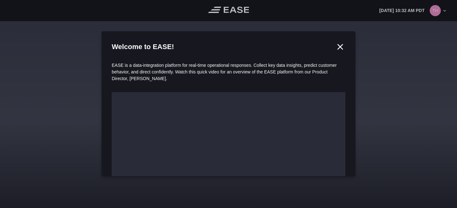
click at [339, 49] on icon at bounding box center [340, 47] width 10 height 10
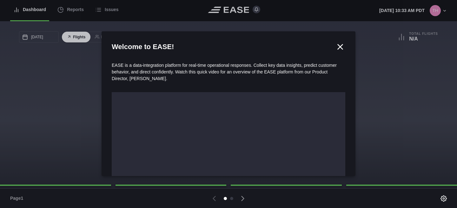
click at [89, 16] on div at bounding box center [228, 104] width 457 height 208
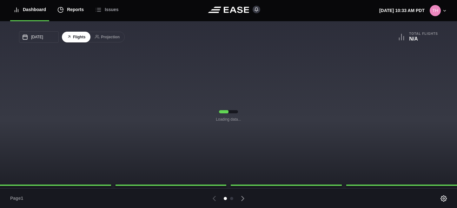
click at [80, 11] on div "Reports" at bounding box center [70, 9] width 26 height 21
select select "7"
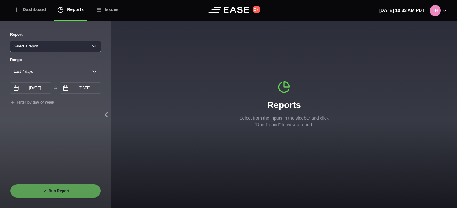
click at [62, 46] on select "Select a report... Arrivals Common Use Daily Throughput Departures Passenger Pr…" at bounding box center [55, 46] width 91 height 11
click at [10, 41] on select "Select a report... Arrivals Common Use Daily Throughput Departures Passenger Pr…" at bounding box center [55, 46] width 91 height 11
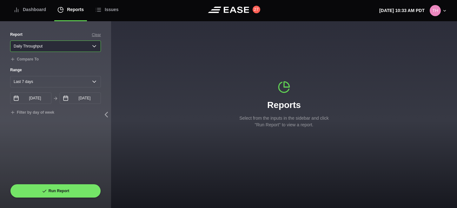
click at [62, 47] on select "Select a report... Arrivals Common Use Daily Throughput Departures Passenger Pr…" at bounding box center [55, 46] width 91 height 11
select select "Common Use"
click at [10, 41] on select "Select a report... Arrivals Common Use Daily Throughput Departures Passenger Pr…" at bounding box center [55, 46] width 91 height 11
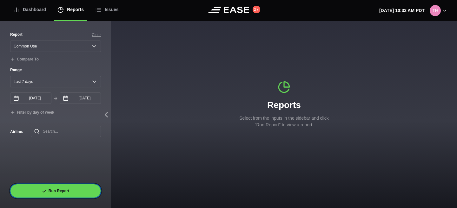
click at [39, 194] on button "Run Report" at bounding box center [55, 191] width 91 height 14
select select "Common Use"
select select "7"
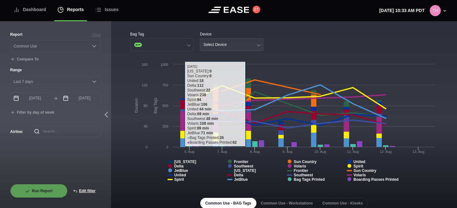
click at [228, 45] on button "Select Device" at bounding box center [231, 44] width 63 height 13
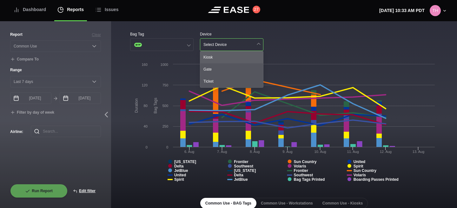
click at [221, 57] on div "Kiosk" at bounding box center [231, 57] width 63 height 12
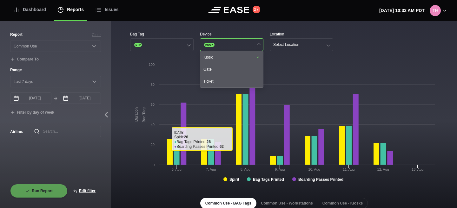
click at [132, 154] on rect at bounding box center [284, 124] width 308 height 127
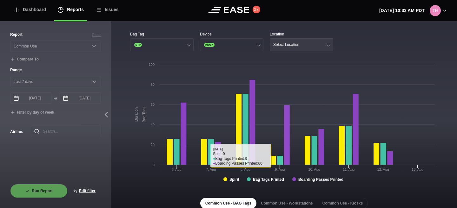
click at [303, 49] on button "Select Location" at bounding box center [301, 44] width 63 height 13
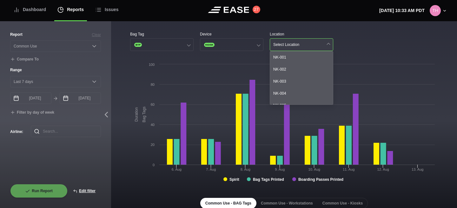
click at [303, 49] on button "Select Location" at bounding box center [301, 44] width 63 height 13
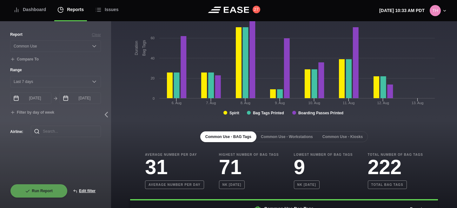
scroll to position [96, 0]
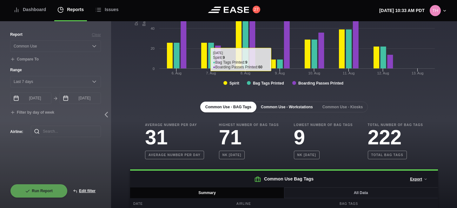
click at [286, 107] on button "Common Use - Workstations" at bounding box center [287, 107] width 62 height 11
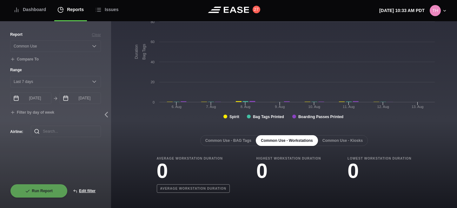
scroll to position [63, 0]
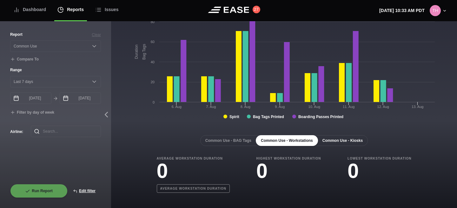
click at [345, 141] on button "Common Use - Kiosks" at bounding box center [342, 140] width 50 height 11
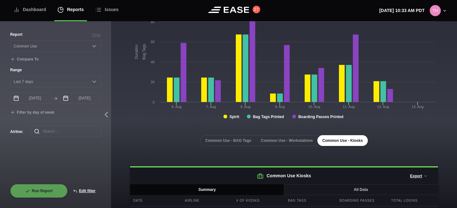
scroll to position [84, 0]
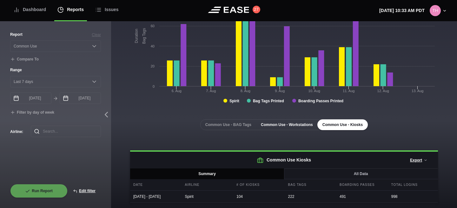
click at [293, 121] on button "Common Use - Workstations" at bounding box center [287, 125] width 62 height 11
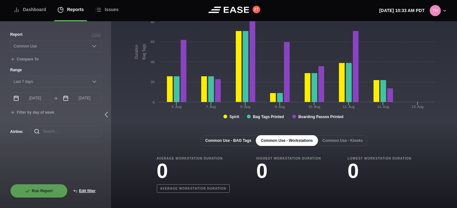
click at [247, 140] on button "Common Use - BAG Tags" at bounding box center [228, 140] width 56 height 11
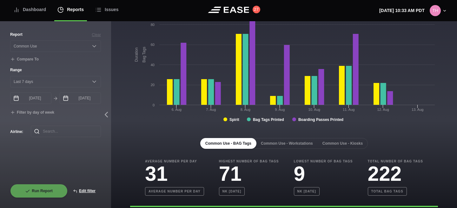
scroll to position [115, 0]
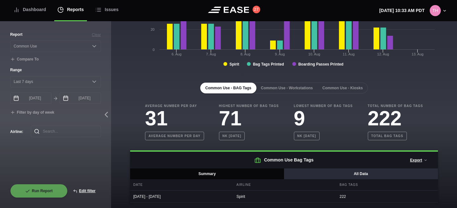
click at [335, 177] on button "All Data" at bounding box center [361, 174] width 154 height 11
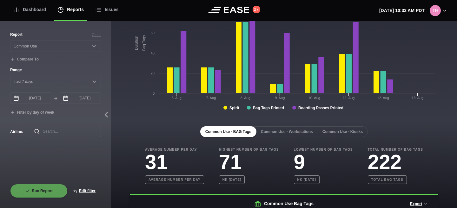
scroll to position [11, 0]
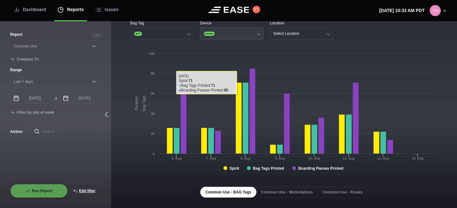
click at [233, 35] on button "KIOSK" at bounding box center [231, 33] width 63 height 13
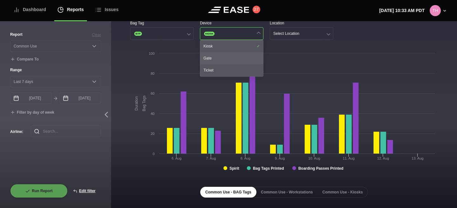
click at [219, 55] on div "Gate" at bounding box center [231, 58] width 63 height 12
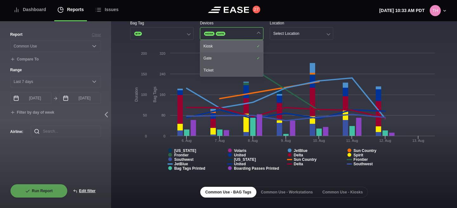
click at [226, 43] on div "Kiosk" at bounding box center [231, 46] width 63 height 12
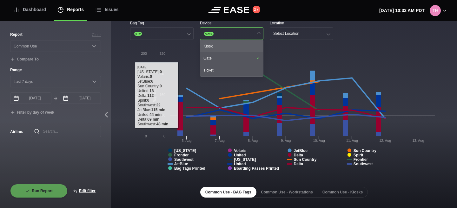
click at [231, 43] on div "Kiosk" at bounding box center [231, 46] width 63 height 12
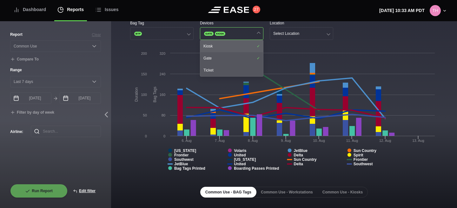
click at [231, 43] on div "Kiosk" at bounding box center [231, 46] width 63 height 12
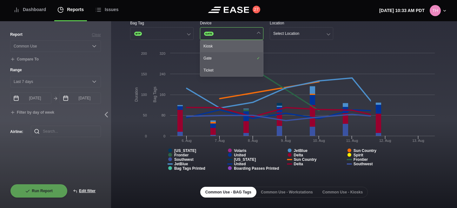
click at [231, 43] on div "Kiosk" at bounding box center [231, 46] width 63 height 12
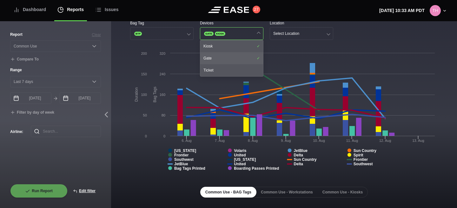
click at [226, 58] on div "Gate" at bounding box center [231, 58] width 63 height 12
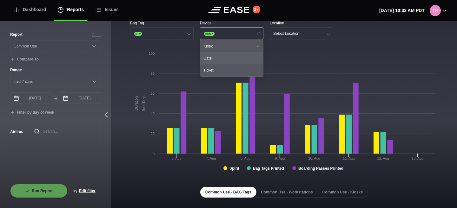
click at [226, 54] on div "Gate" at bounding box center [231, 58] width 63 height 12
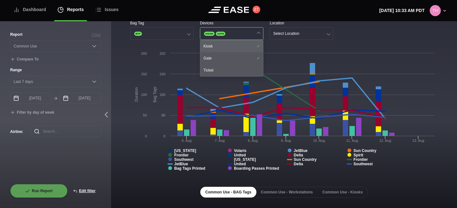
click at [231, 46] on div "Kiosk" at bounding box center [231, 46] width 63 height 12
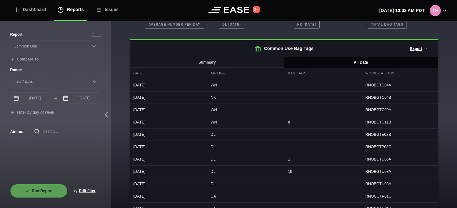
scroll to position [0, 0]
